Goal: Task Accomplishment & Management: Manage account settings

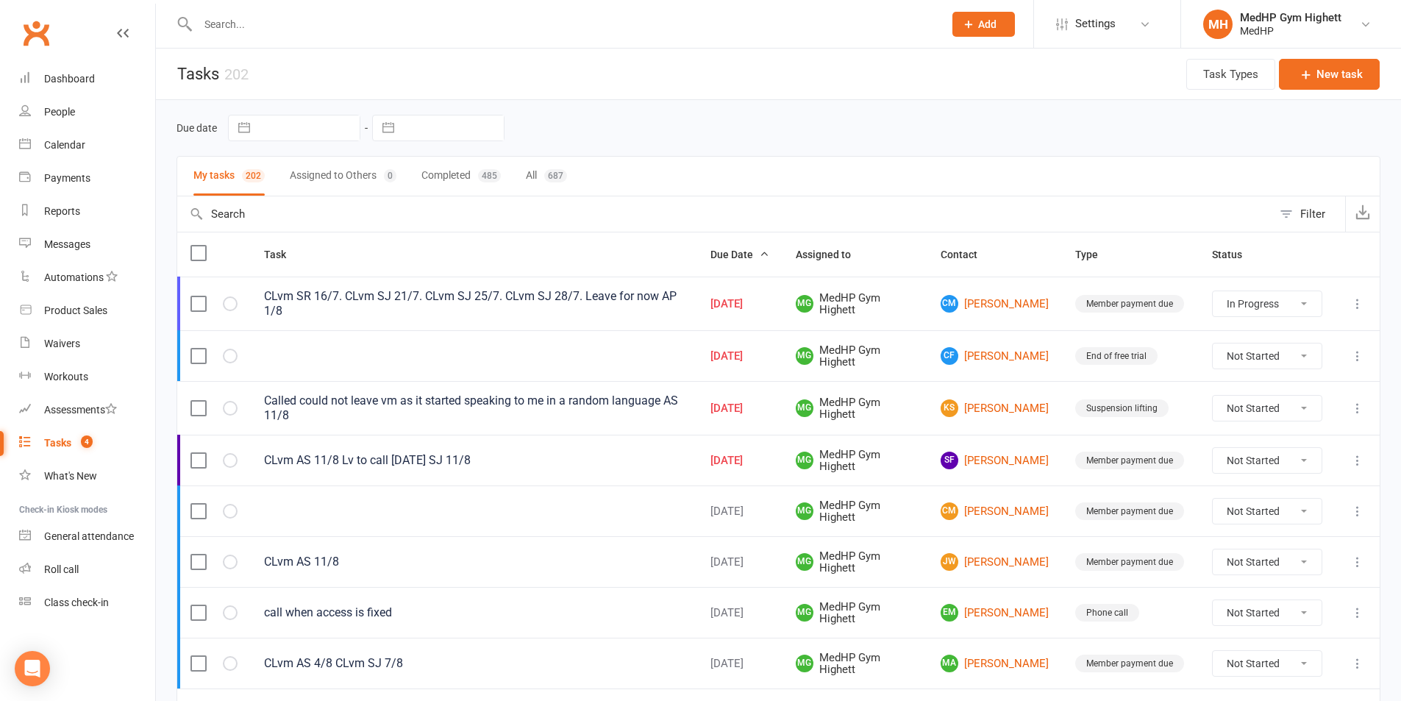
select select "started"
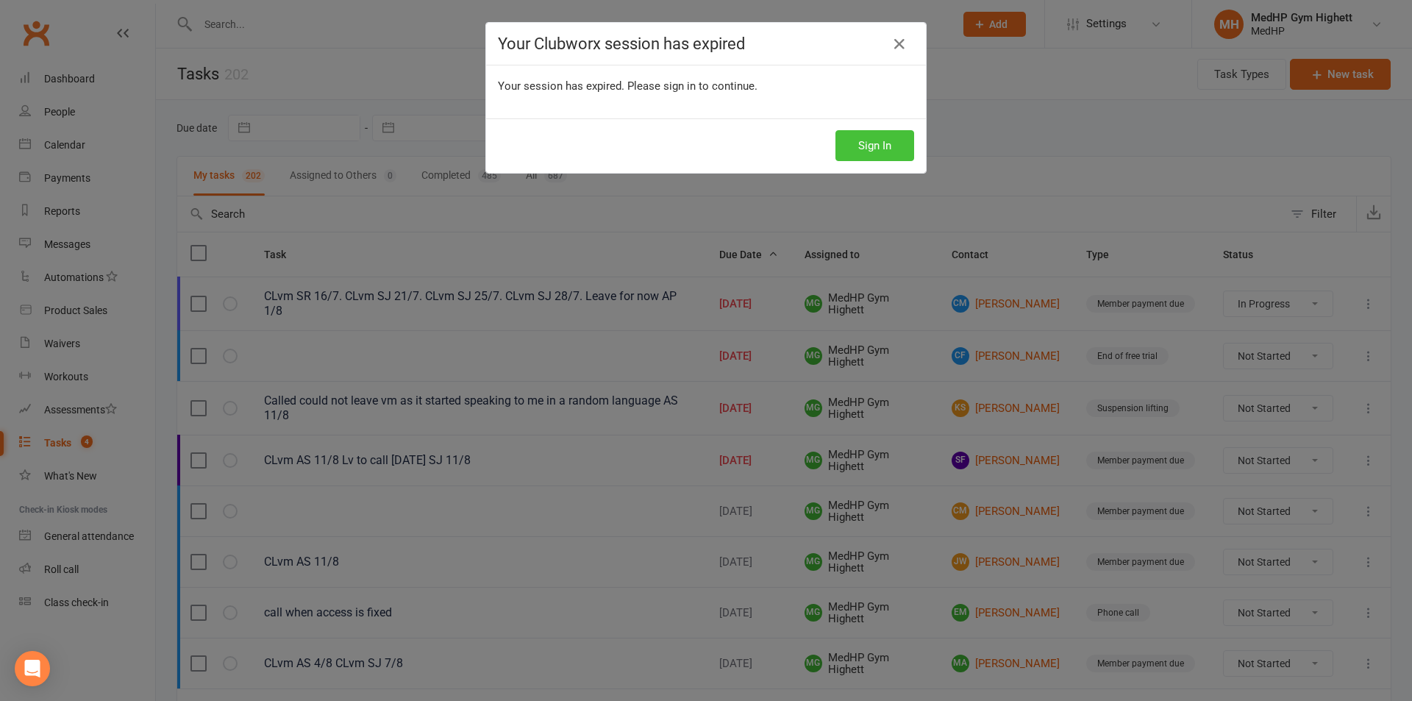
click at [884, 135] on button "Sign In" at bounding box center [874, 145] width 79 height 31
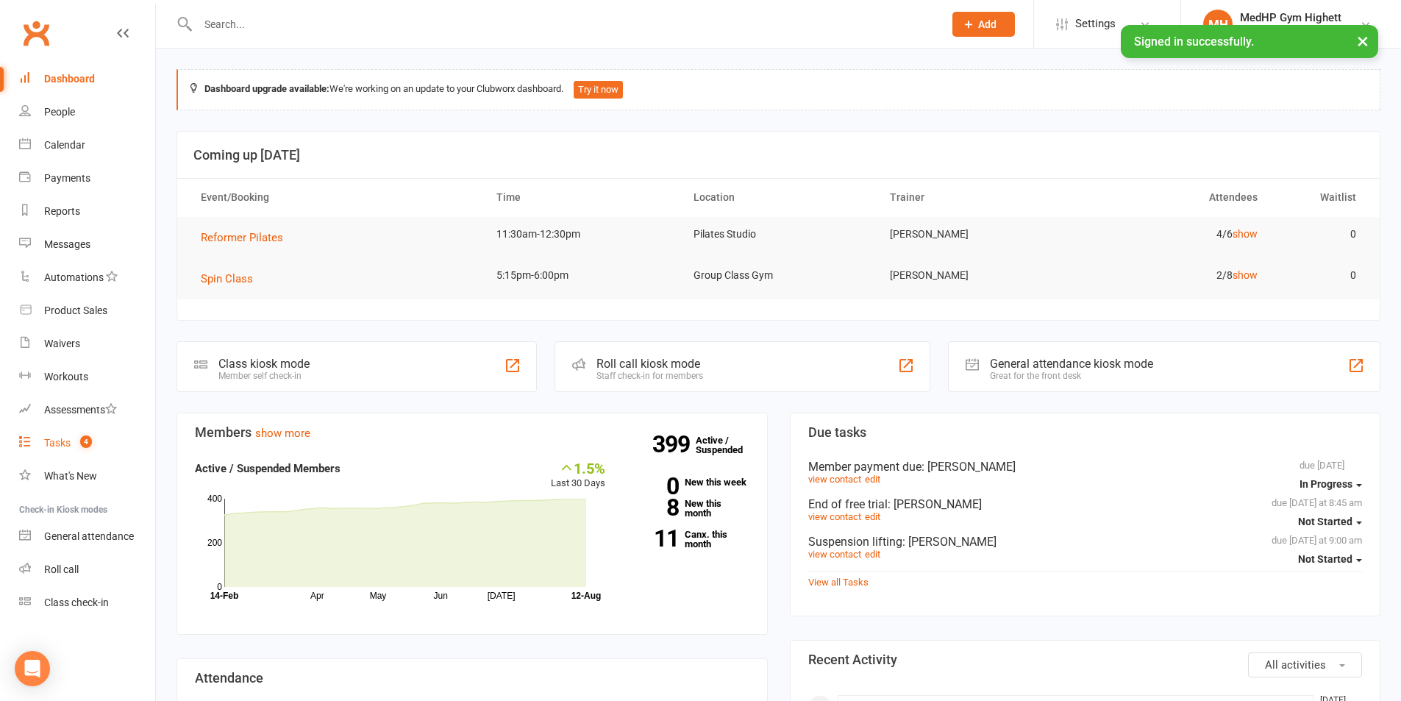
click at [107, 450] on link "Tasks 4" at bounding box center [87, 443] width 136 height 33
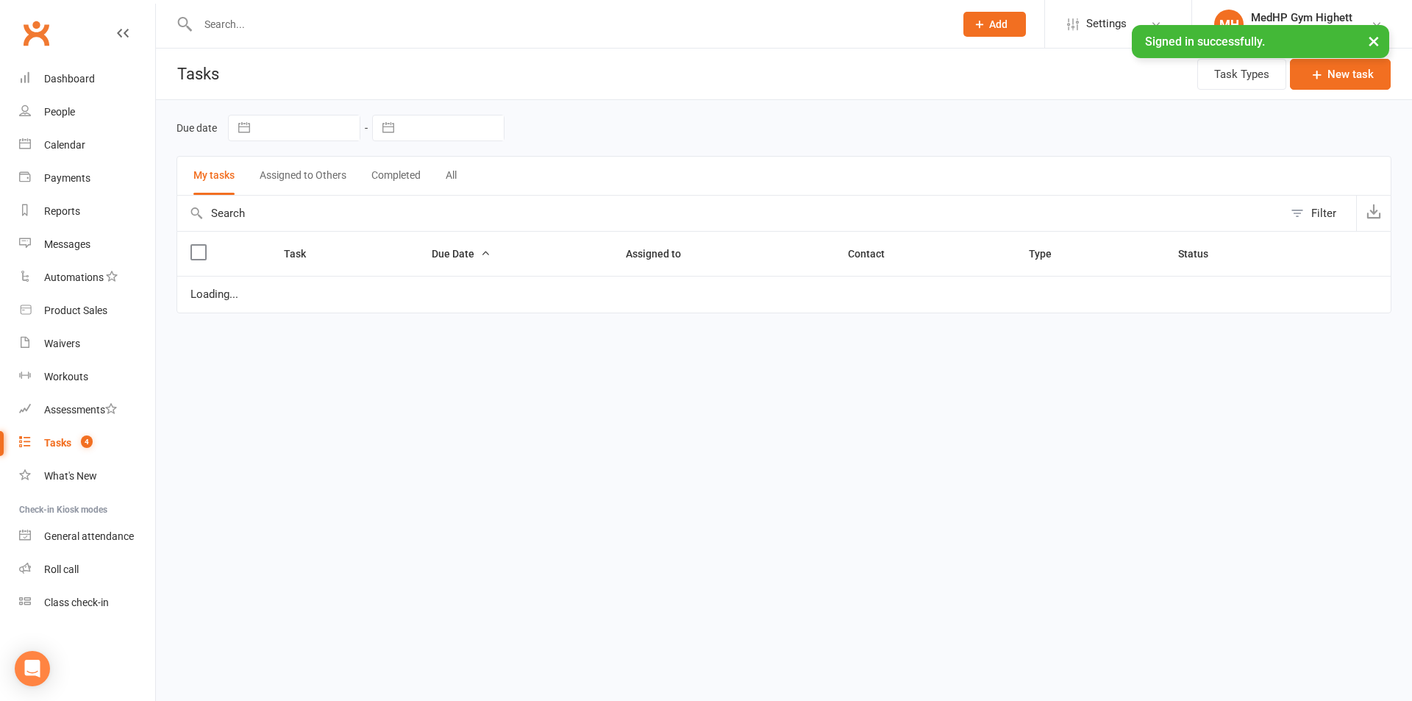
select select "started"
